Goal: Task Accomplishment & Management: Manage account settings

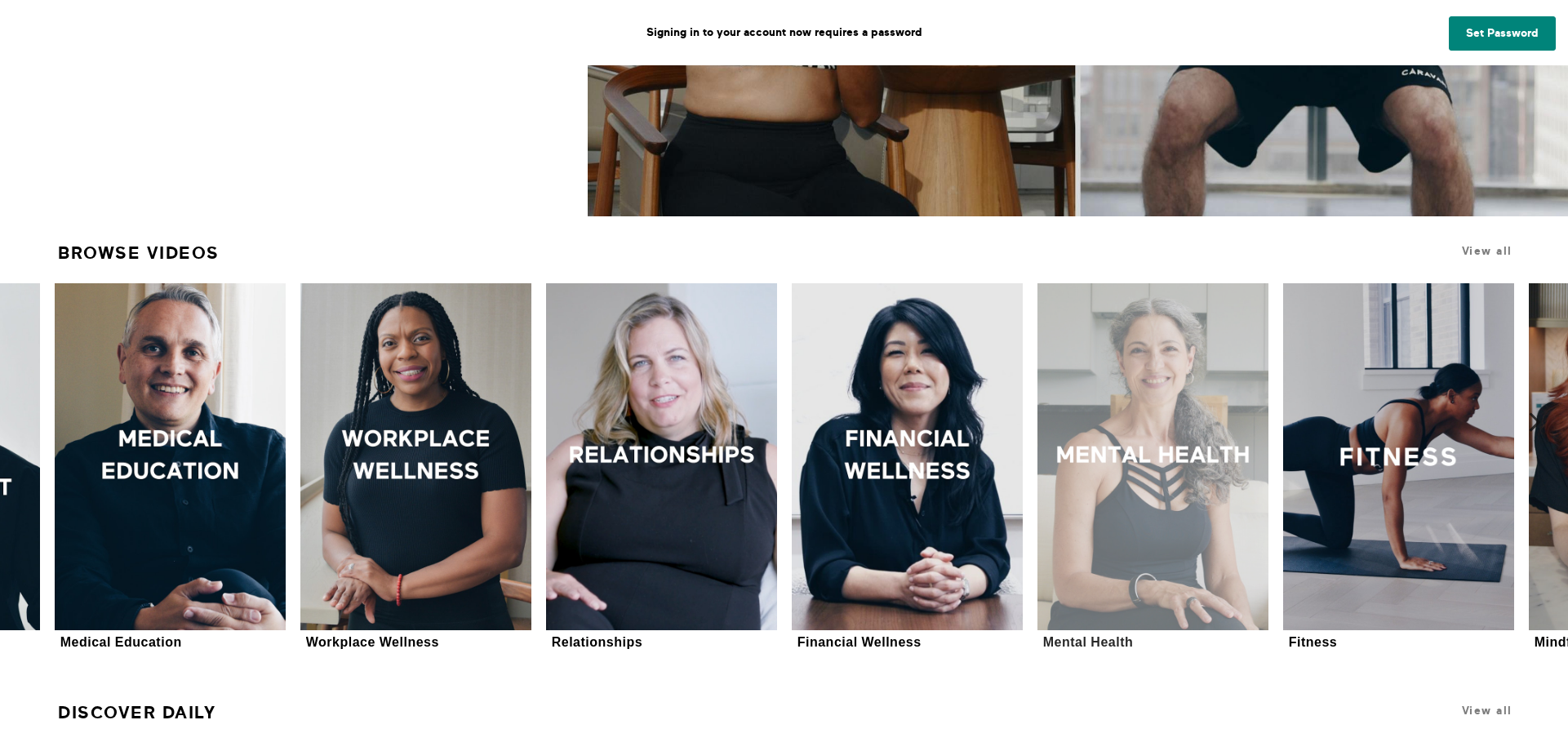
scroll to position [653, 0]
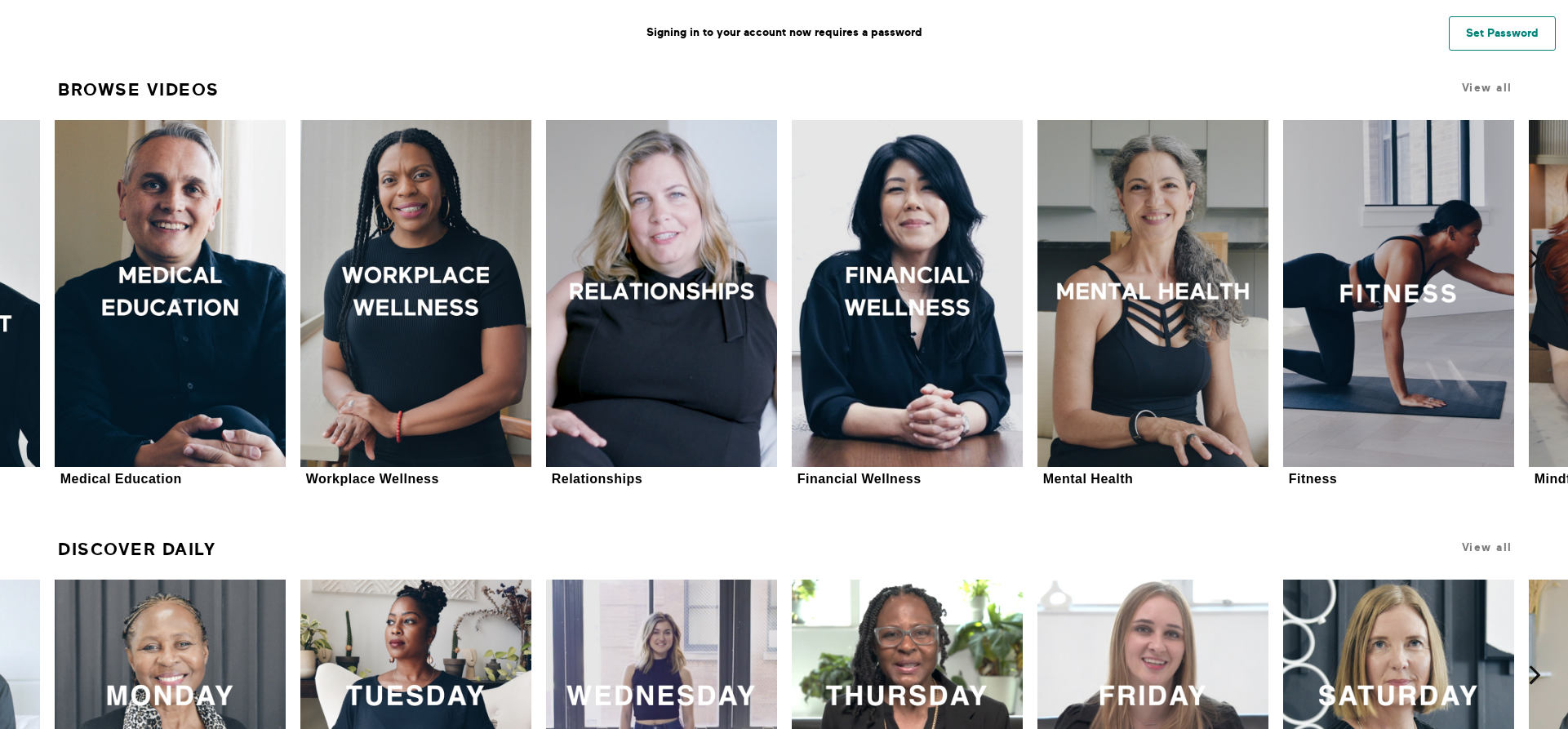
click at [1529, 29] on link "Set Password" at bounding box center [1501, 33] width 107 height 34
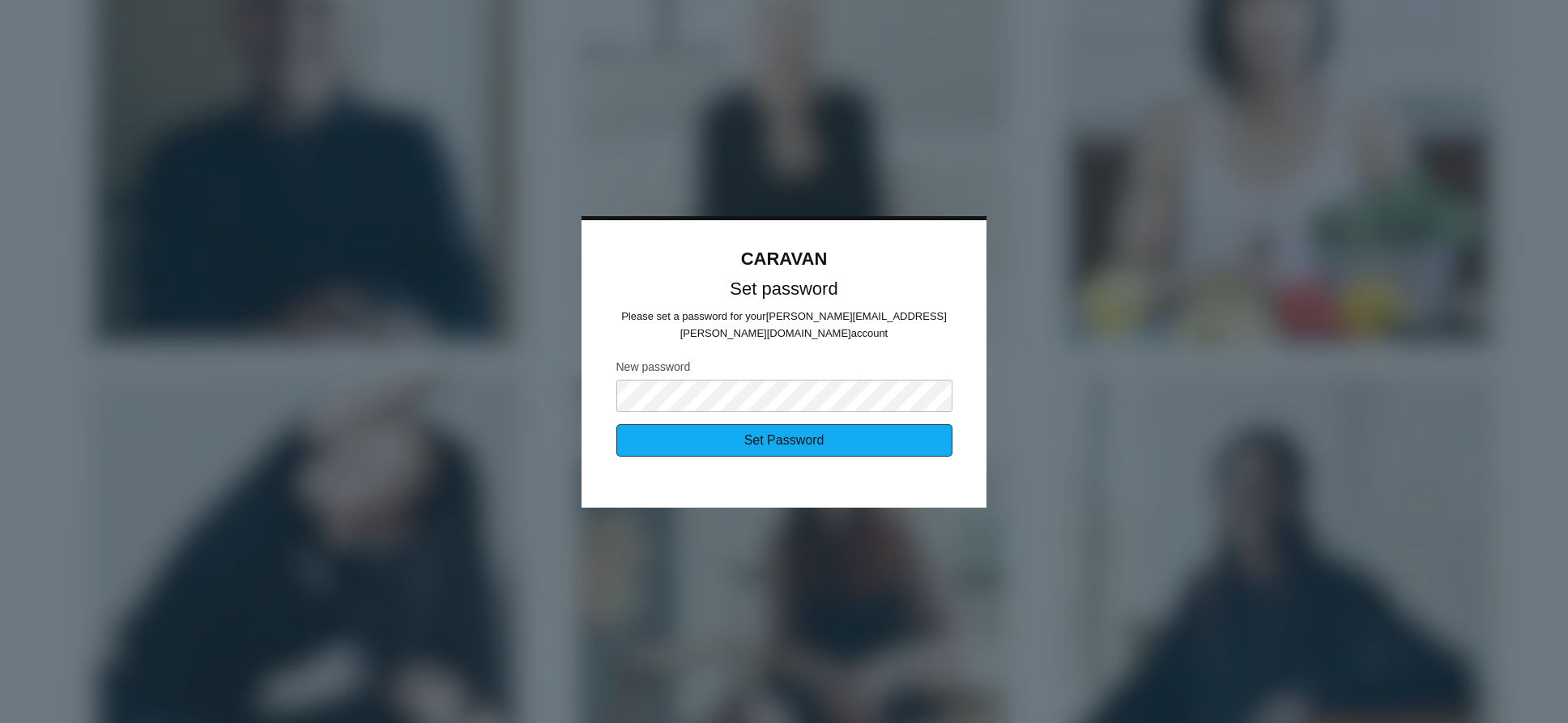
click at [692, 438] on input "Set Password" at bounding box center [784, 441] width 336 height 33
type input "Sending..."
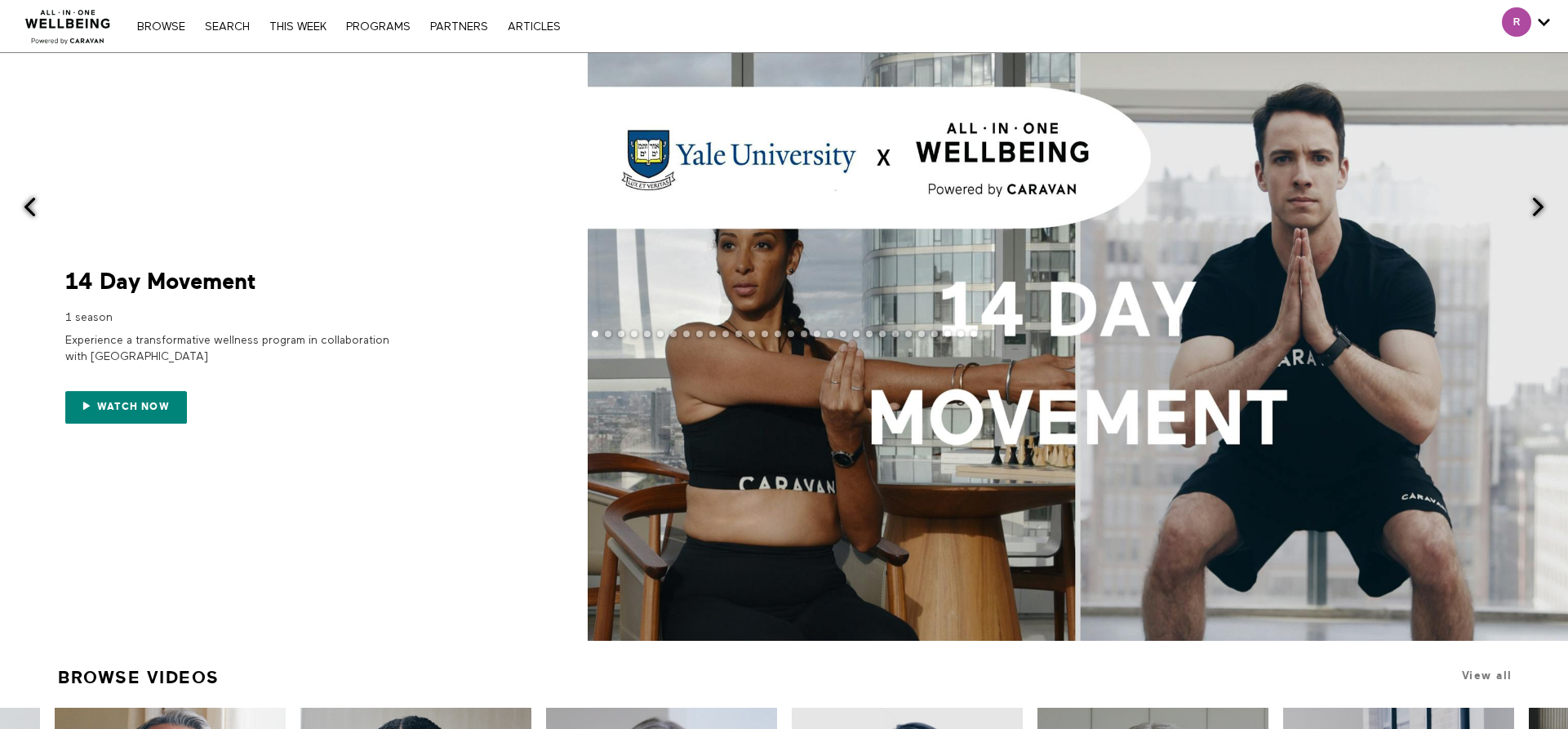
click at [1528, 202] on div "14 Day Movement 1 season Experience a transformative wellness program in collab…" at bounding box center [784, 347] width 1568 height 588
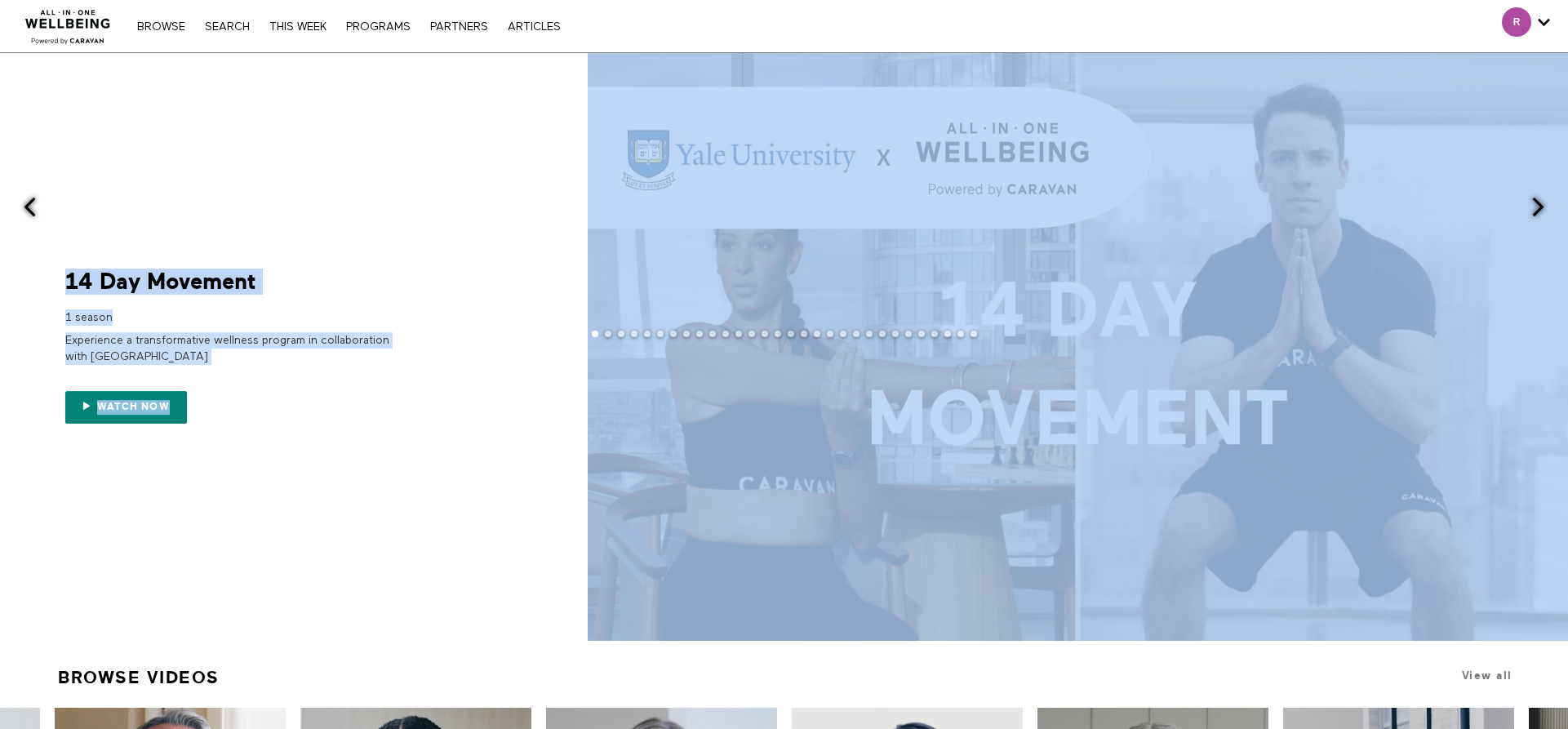
click at [1540, 201] on span at bounding box center [1538, 207] width 20 height 20
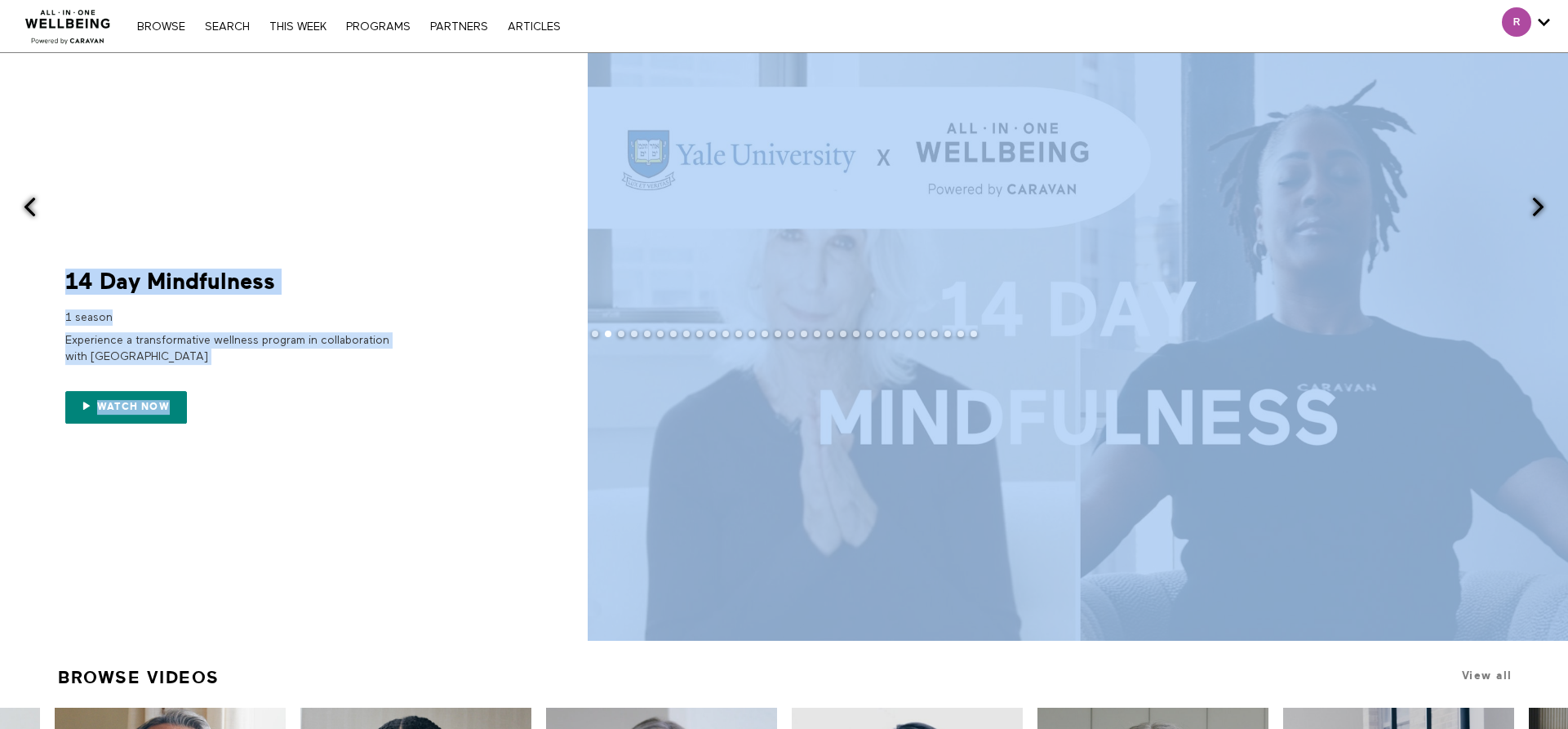
click at [1535, 205] on span at bounding box center [1538, 207] width 20 height 20
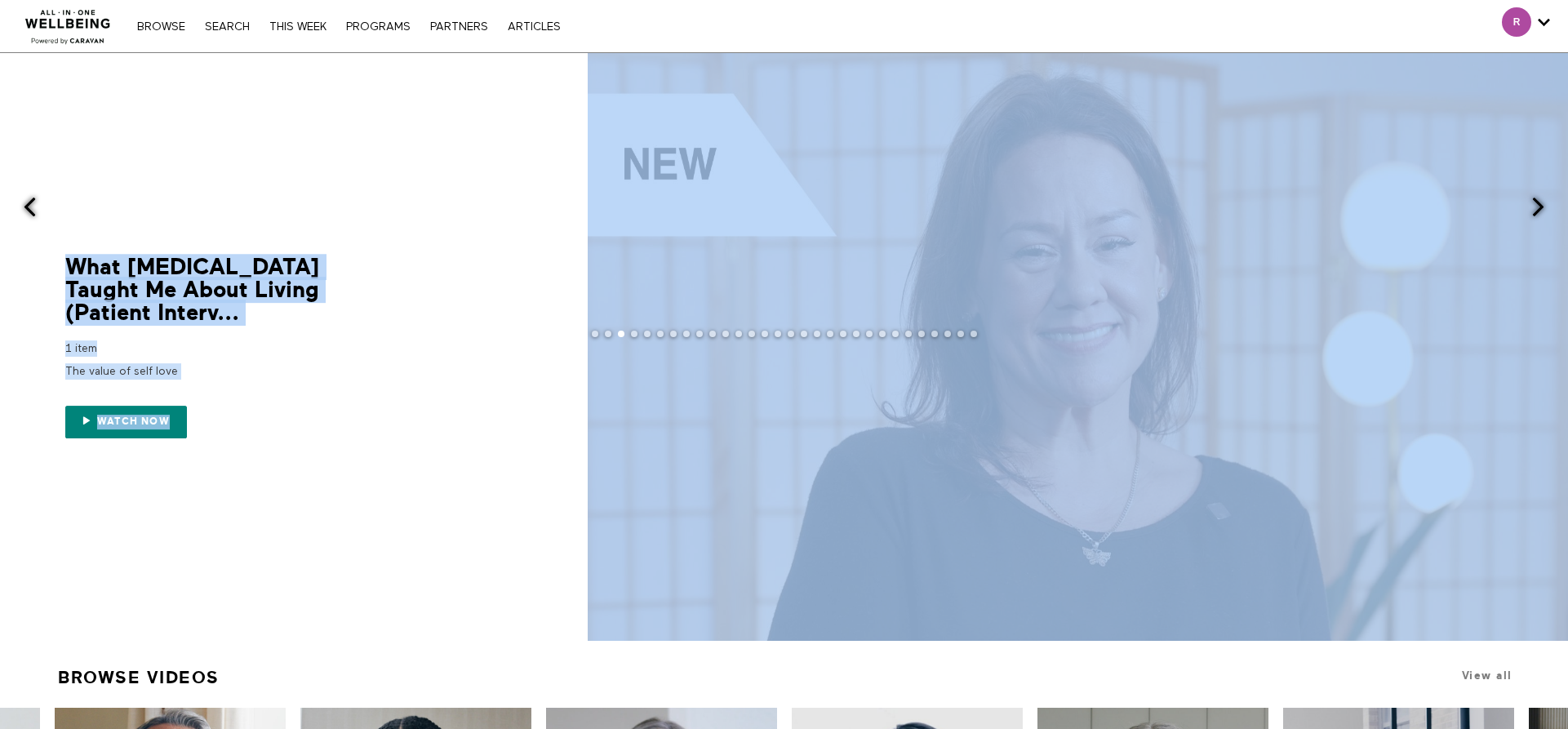
click at [1535, 205] on span at bounding box center [1538, 207] width 20 height 20
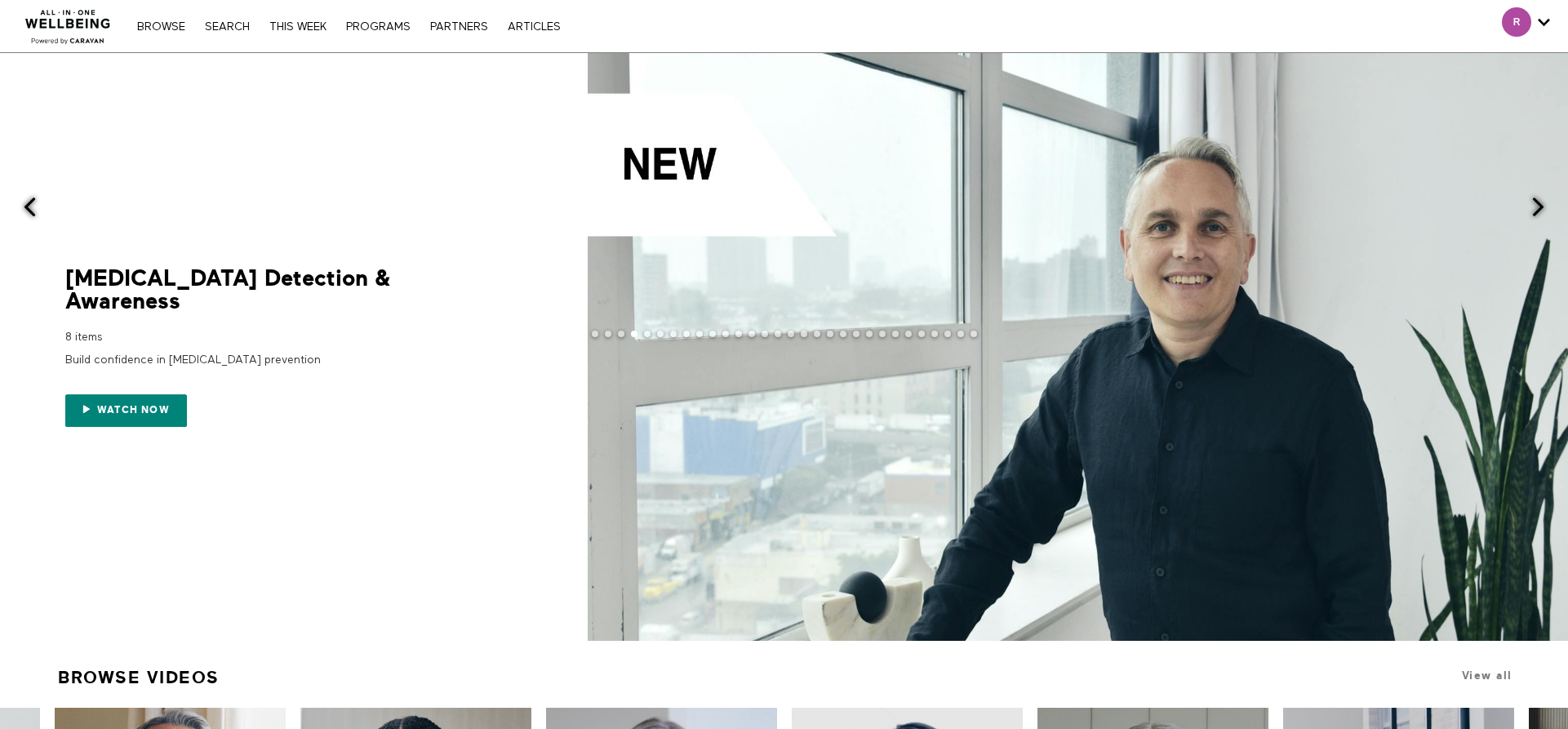
click at [510, 317] on div at bounding box center [784, 347] width 1568 height 588
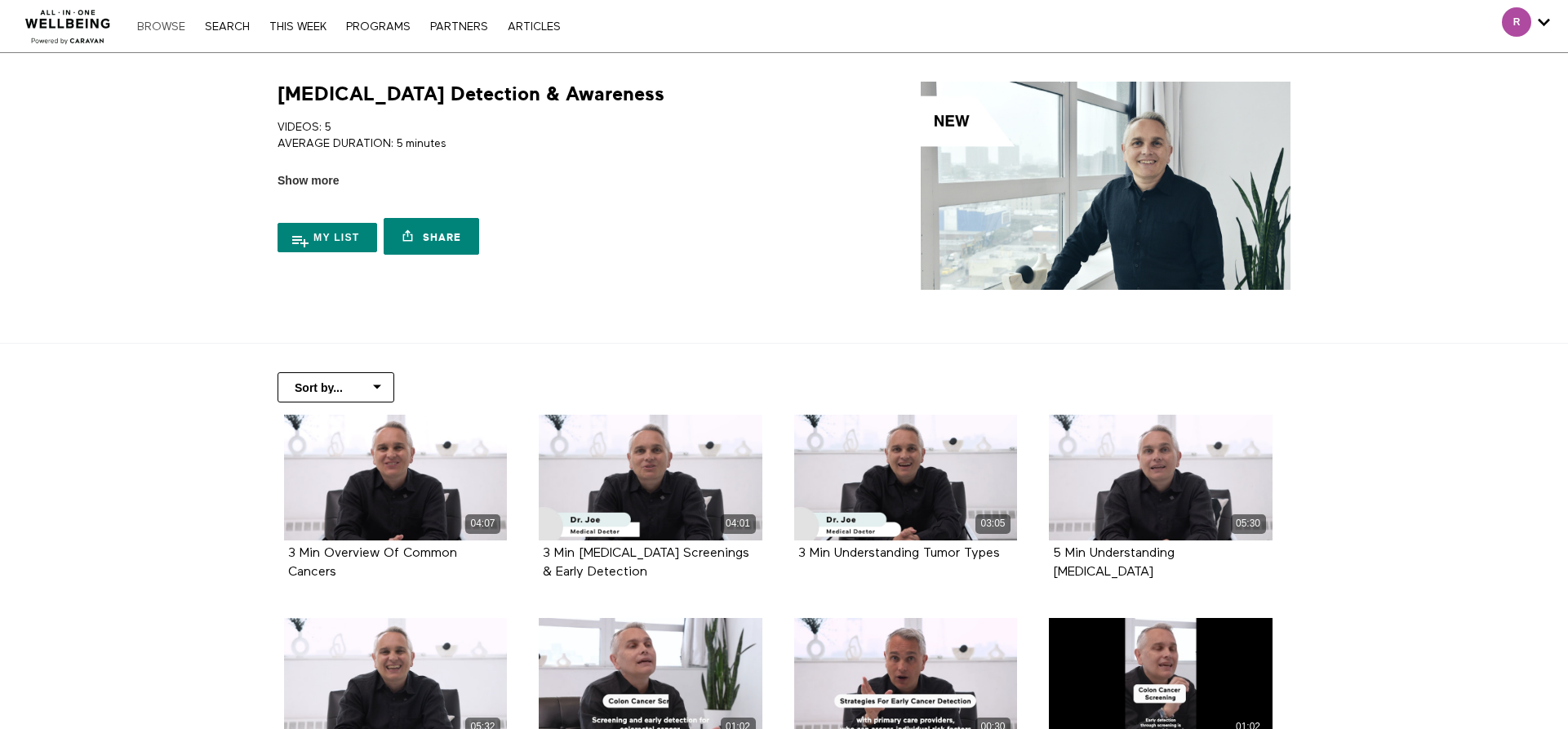
click at [161, 25] on link "Browse" at bounding box center [161, 26] width 65 height 11
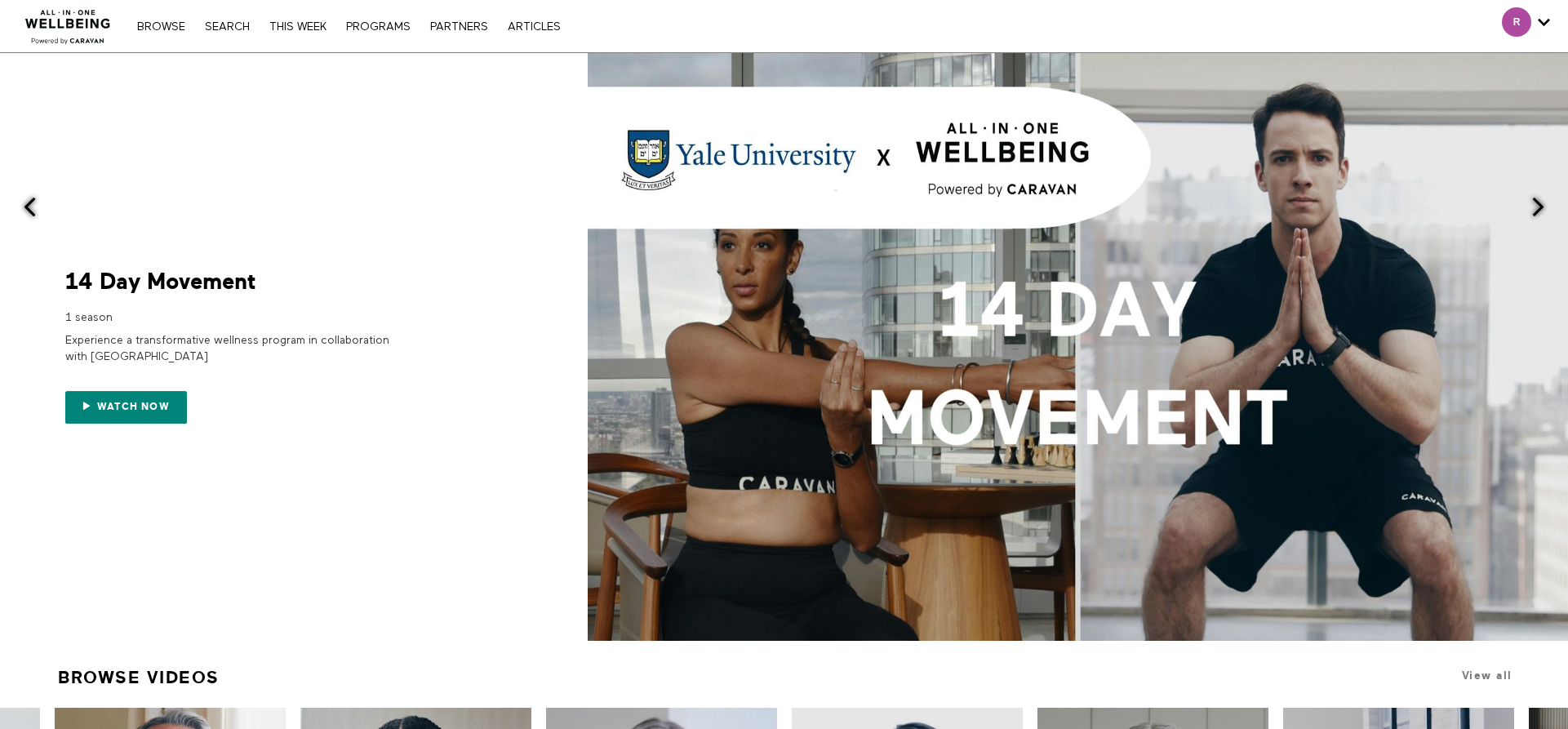
click at [221, 24] on link "Search" at bounding box center [227, 26] width 61 height 11
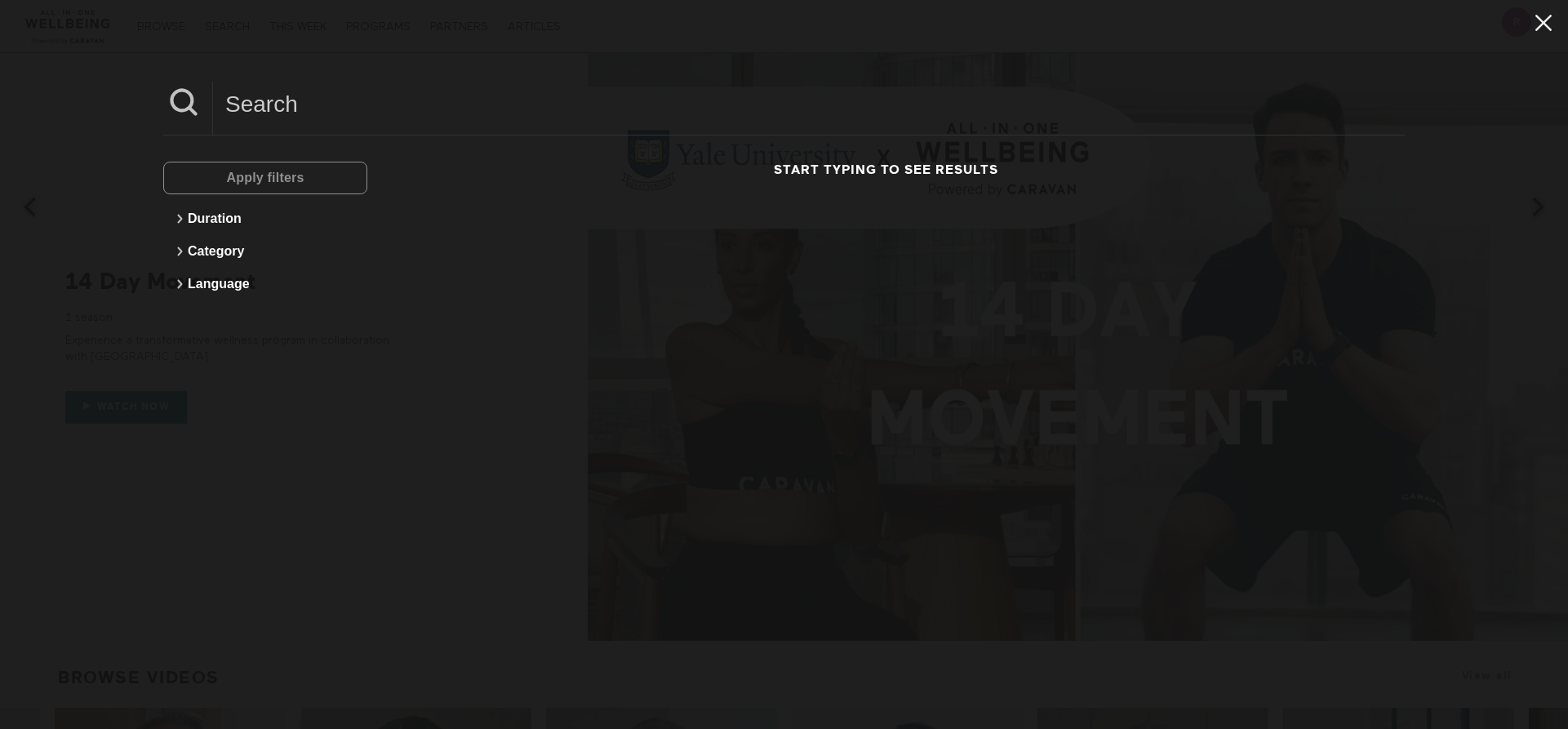
click at [1528, 16] on icon at bounding box center [1543, 23] width 31 height 28
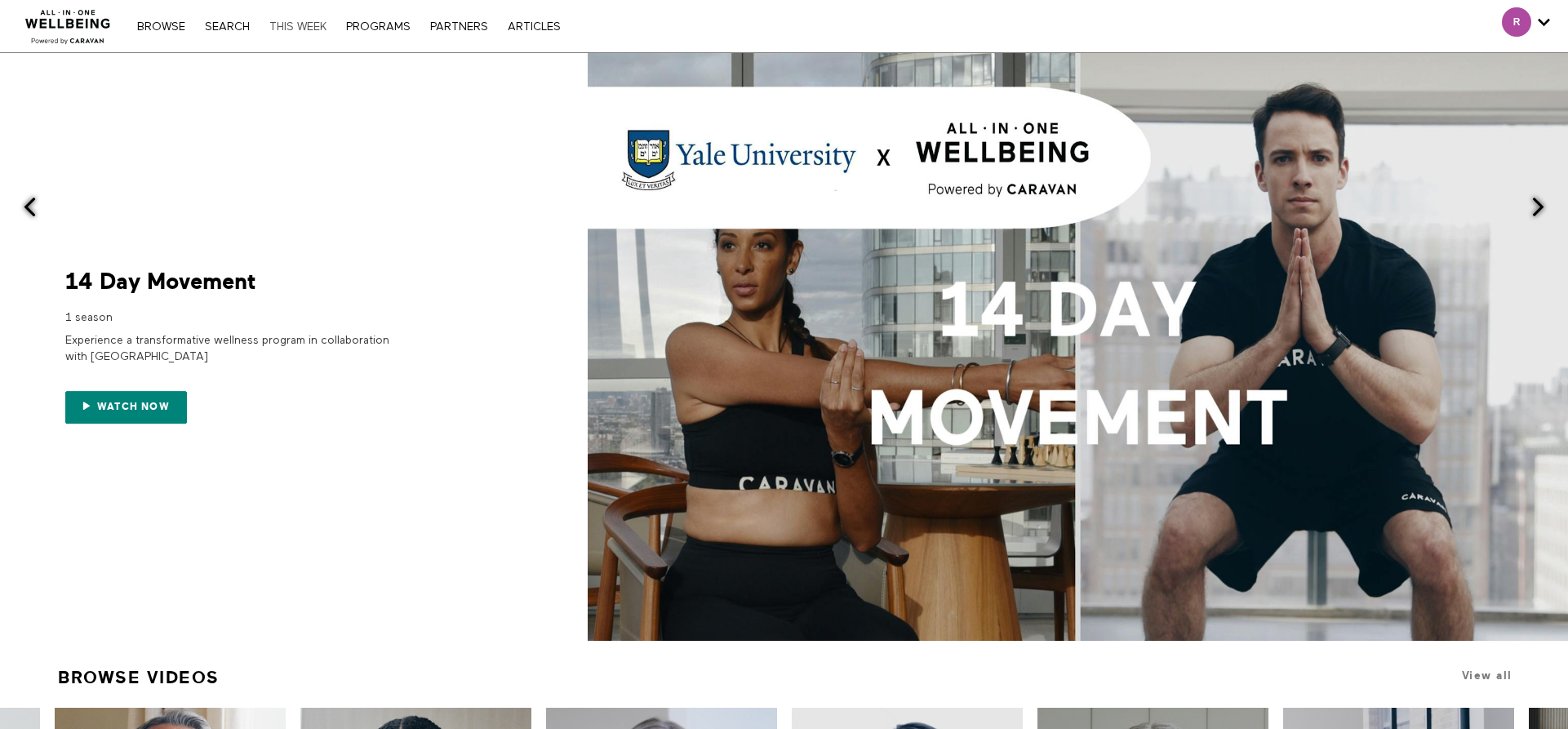
click at [298, 27] on link "THIS WEEK" at bounding box center [298, 26] width 74 height 11
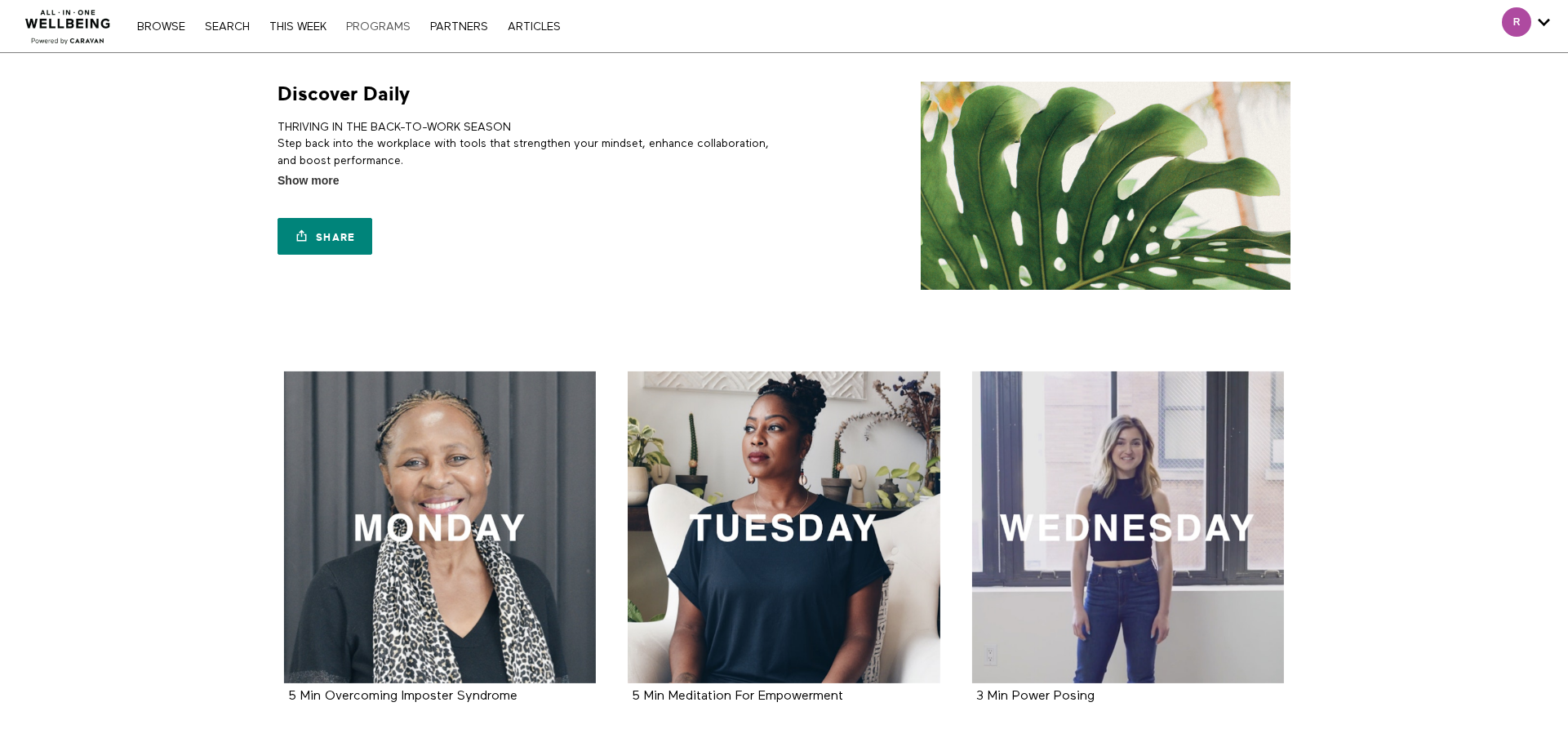
click at [380, 21] on link "PROGRAMS" at bounding box center [377, 26] width 81 height 11
